Goal: Transaction & Acquisition: Purchase product/service

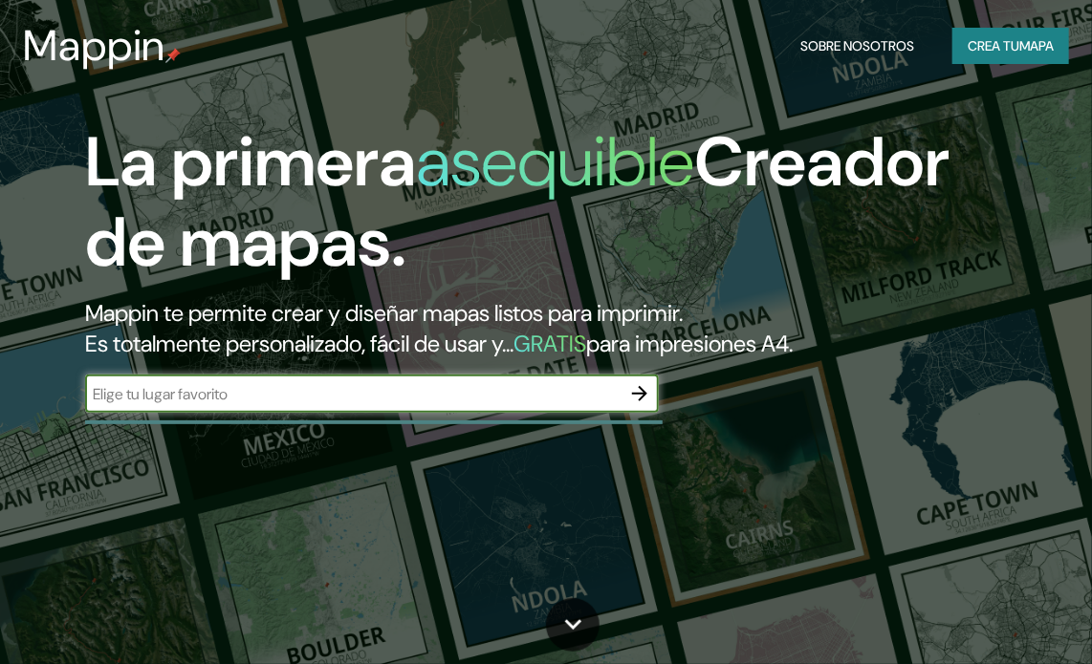
click at [260, 405] on div "​" at bounding box center [371, 394] width 573 height 38
type input "constitucion"
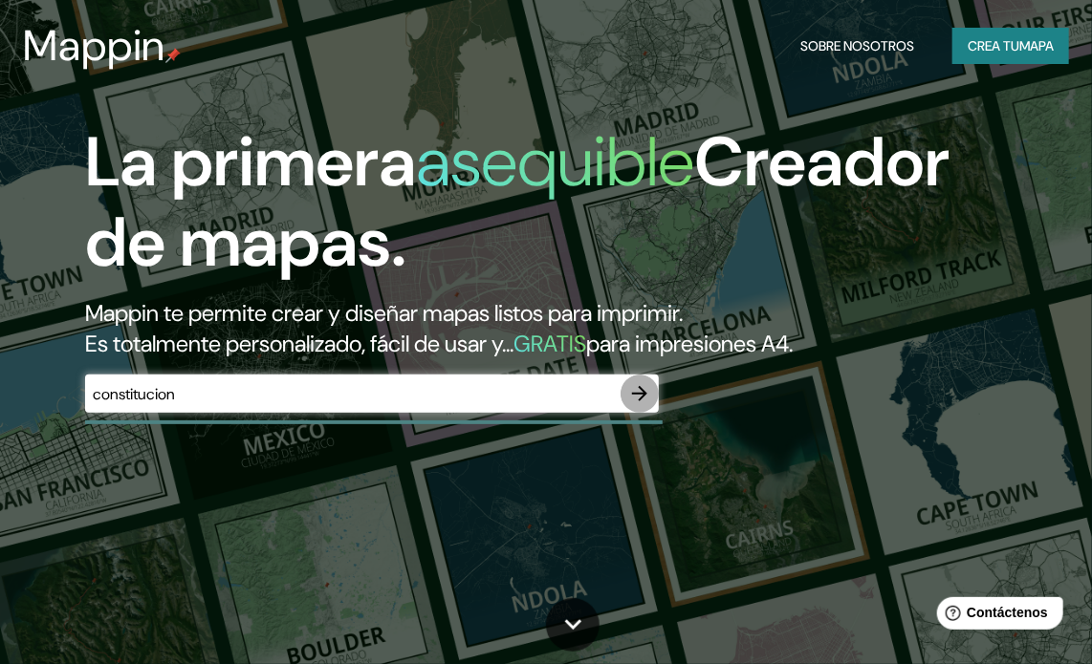
click at [638, 393] on icon "button" at bounding box center [639, 393] width 15 height 15
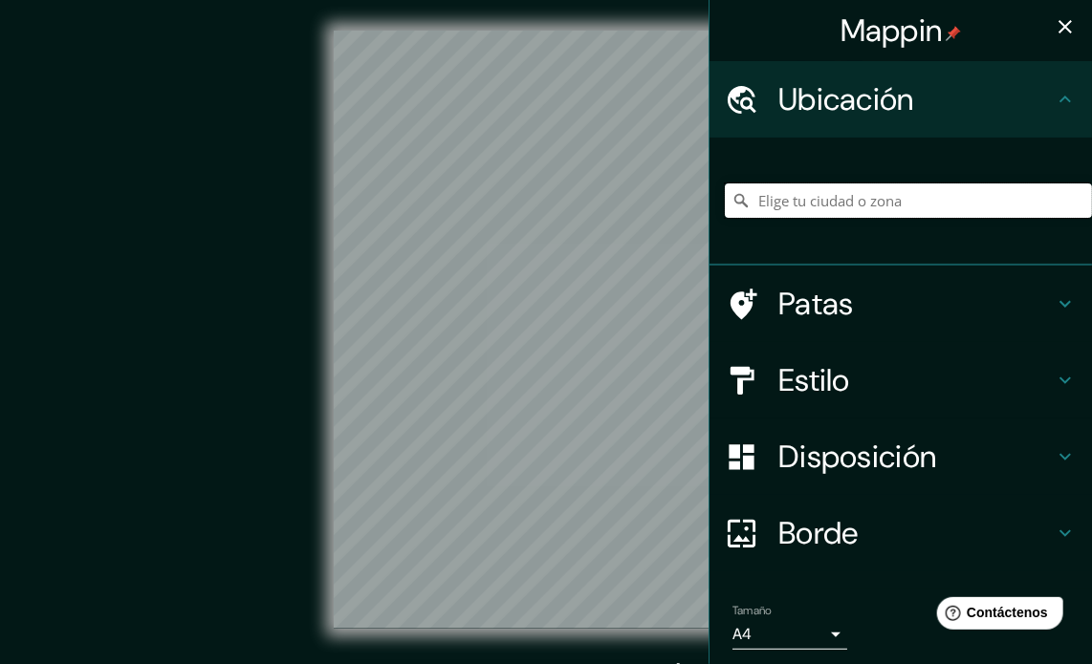
click at [769, 206] on input "Elige tu ciudad o zona" at bounding box center [907, 201] width 367 height 34
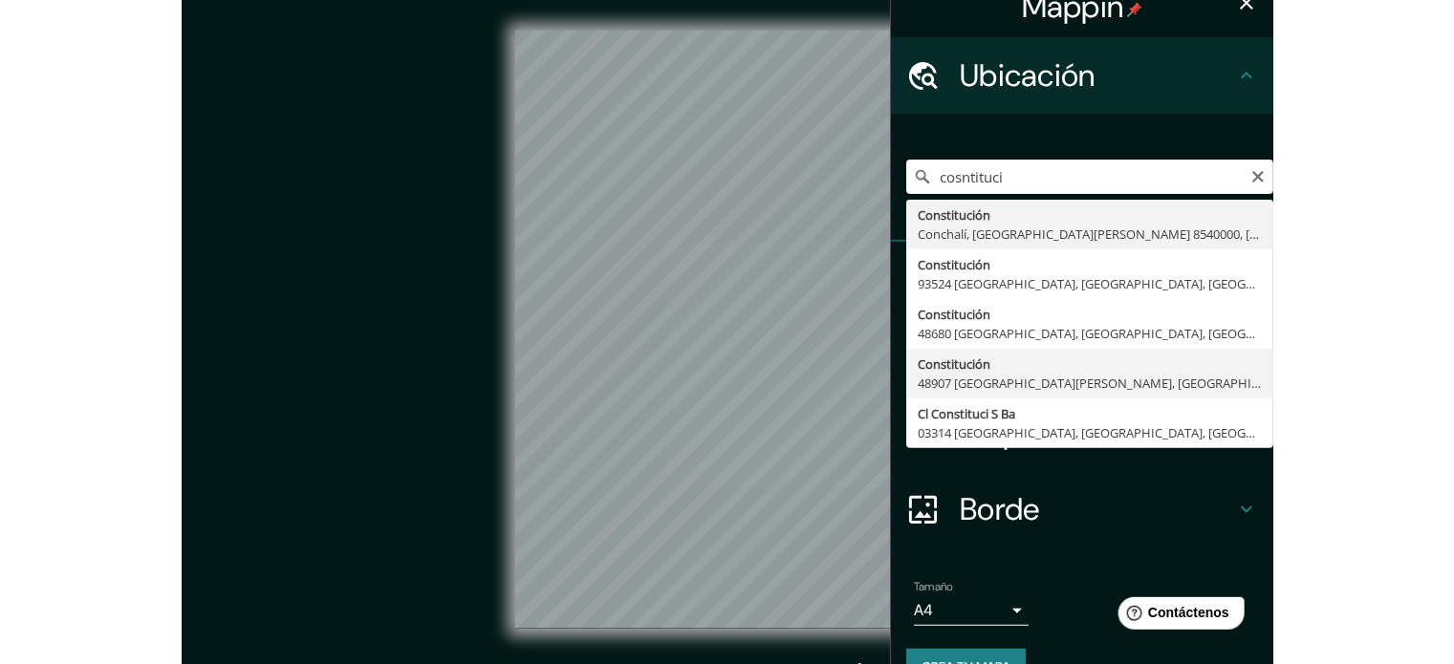
scroll to position [66, 0]
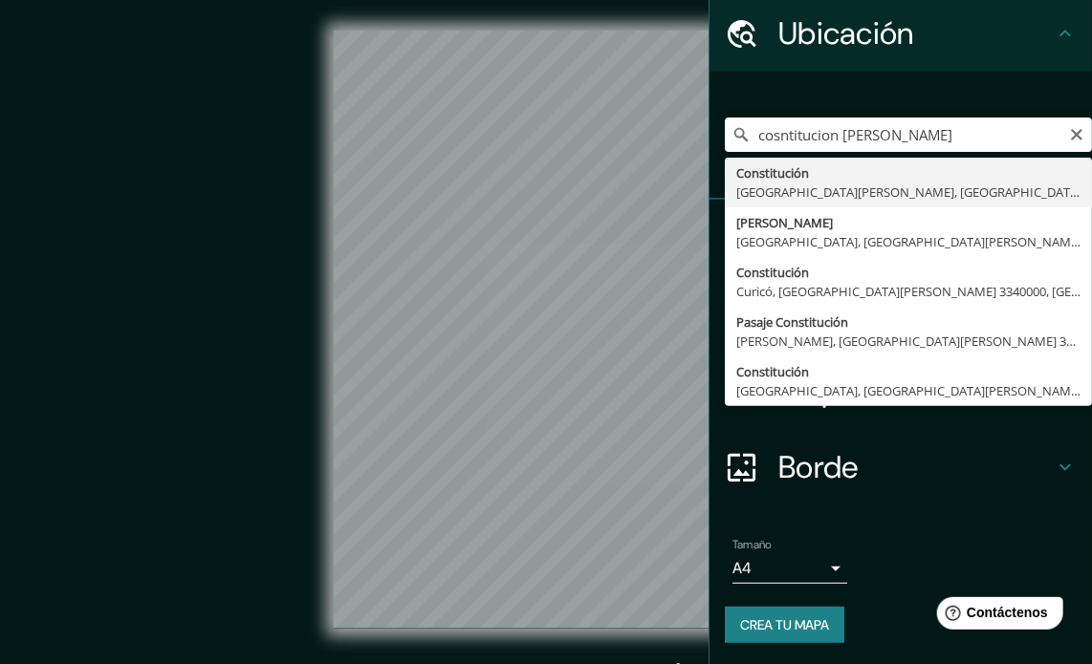
type input "[GEOGRAPHIC_DATA], [GEOGRAPHIC_DATA][PERSON_NAME], [GEOGRAPHIC_DATA]"
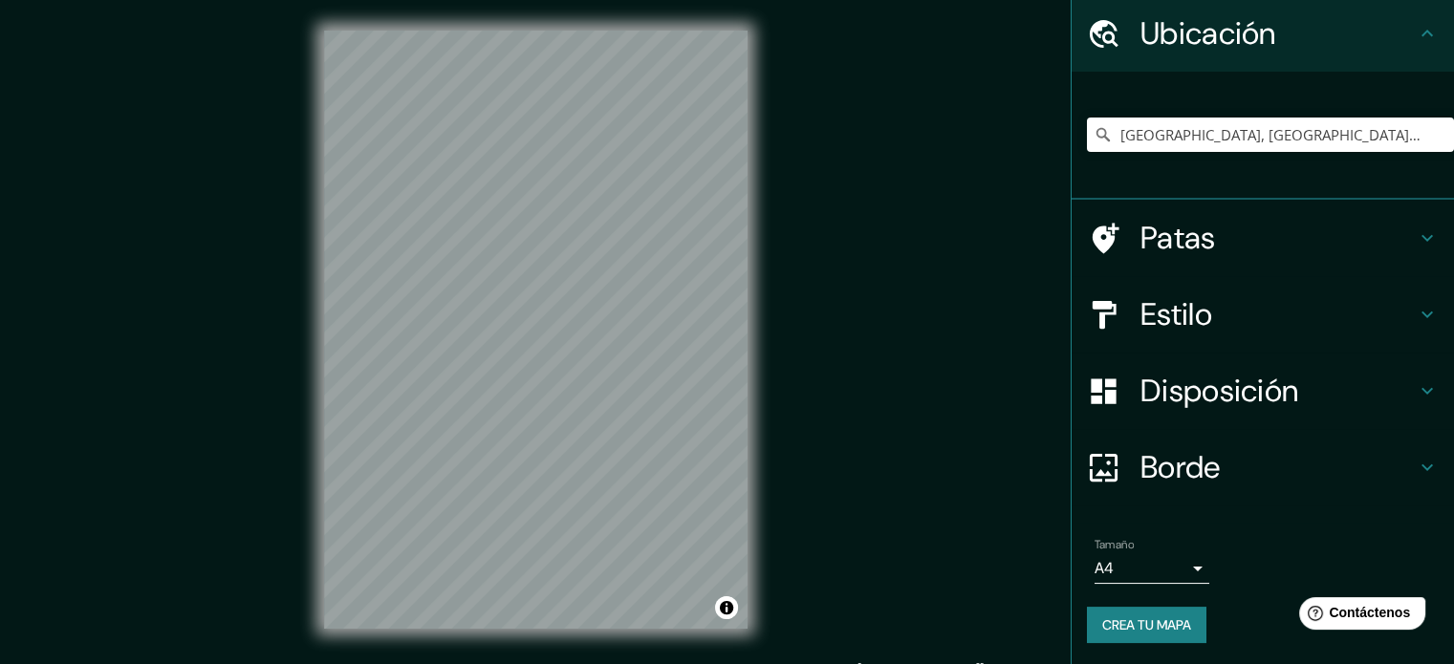
click at [1106, 309] on h4 "Estilo" at bounding box center [1277, 314] width 275 height 38
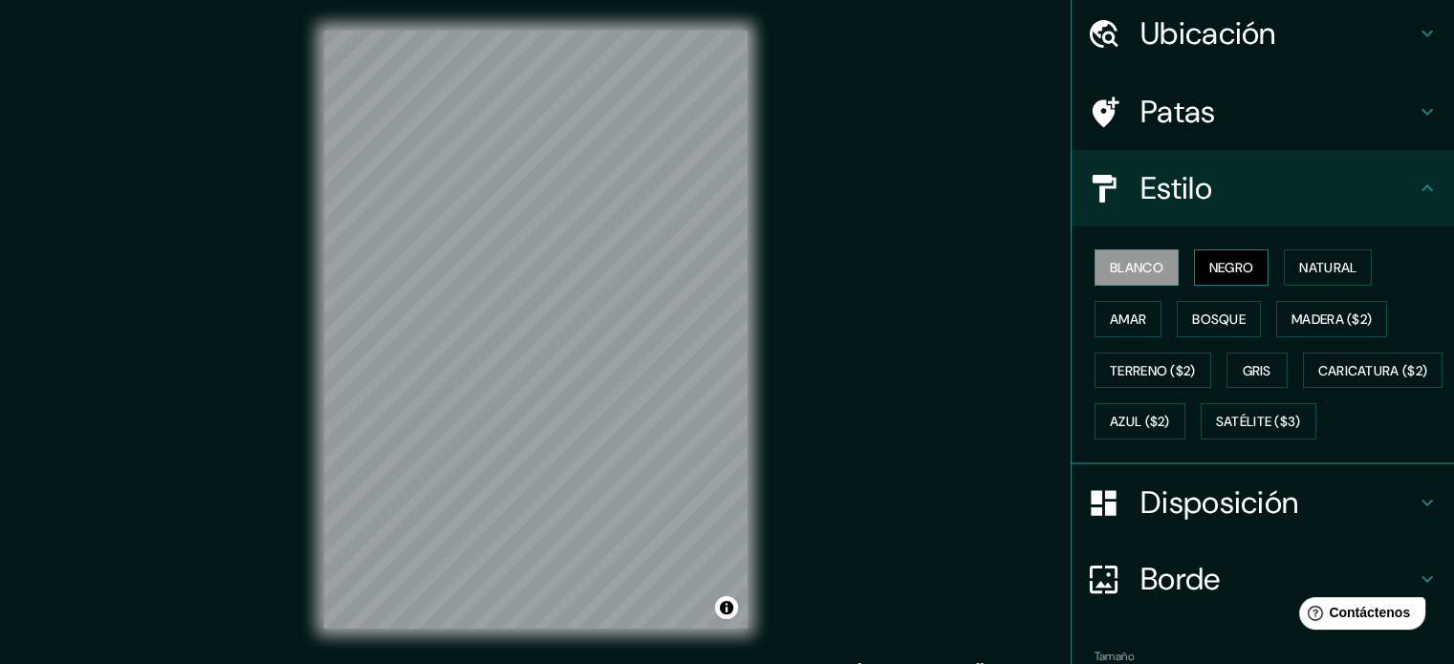
click at [1106, 279] on button "Negro" at bounding box center [1232, 267] width 76 height 36
click at [1106, 363] on font "Gris" at bounding box center [1257, 370] width 29 height 17
click at [1106, 274] on font "Blanco" at bounding box center [1137, 267] width 54 height 17
